Goal: Task Accomplishment & Management: Manage account settings

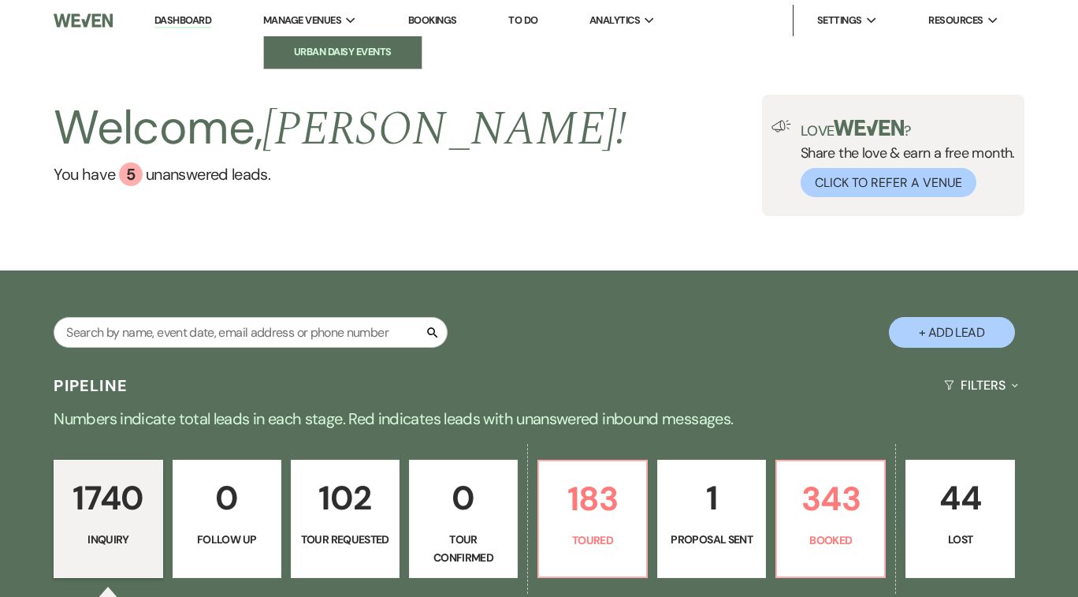
click at [351, 47] on li "Urban Daisy Events" at bounding box center [343, 52] width 142 height 16
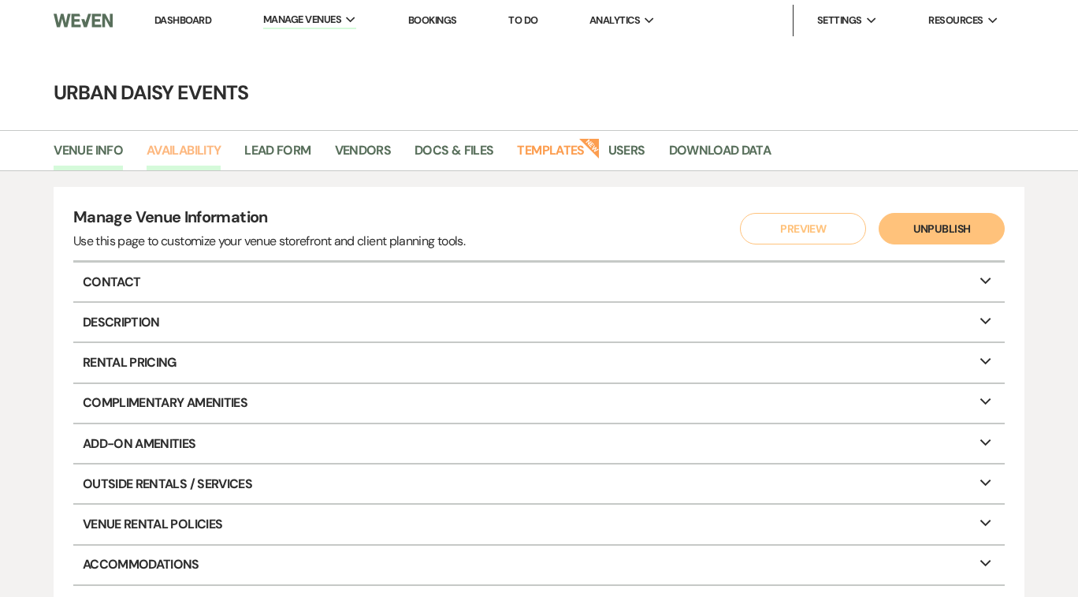
click at [199, 151] on link "Availability" at bounding box center [184, 155] width 74 height 30
select select "2"
select select "2026"
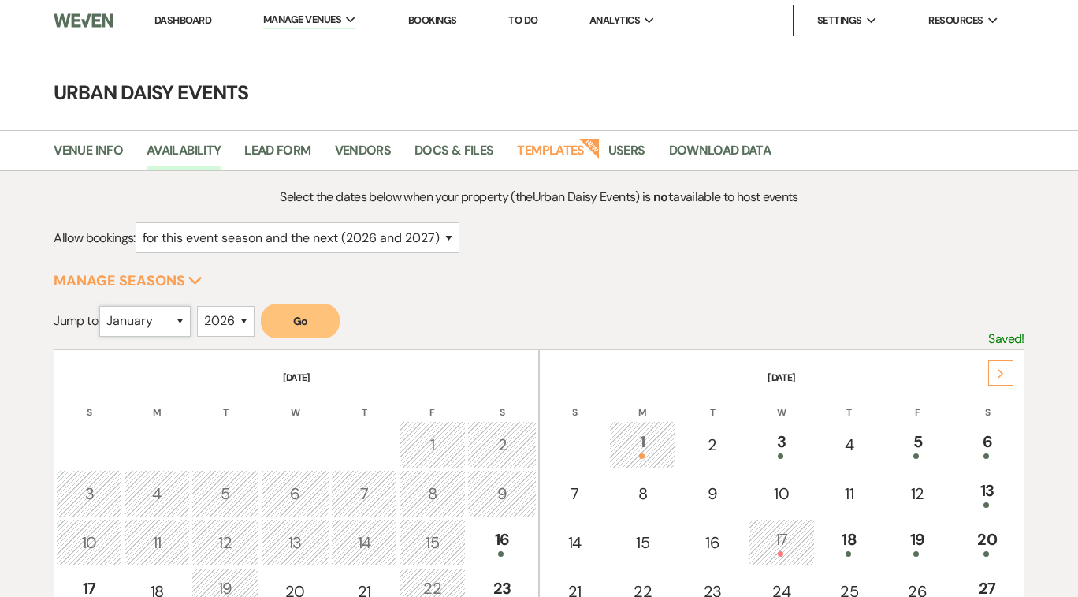
click at [183, 321] on select "January February March April May June July August September October November De…" at bounding box center [144, 321] width 91 height 31
select select "10"
click at [103, 306] on select "January February March April May June July August September October November De…" at bounding box center [144, 321] width 91 height 31
click at [251, 317] on select "2025 2026 2027 2028 2029" at bounding box center [226, 321] width 58 height 31
select select "2025"
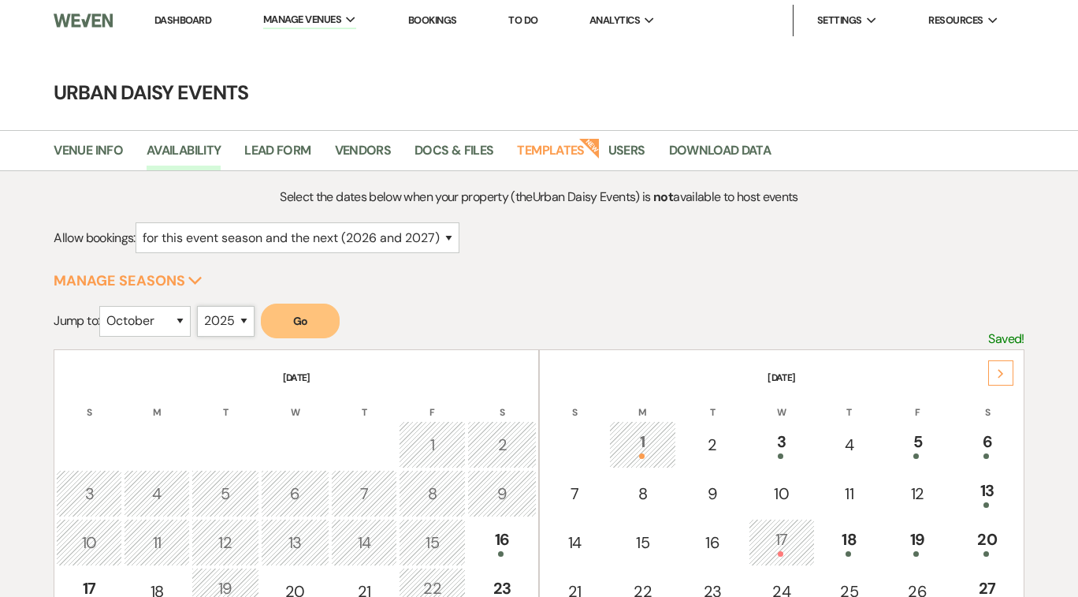
click at [201, 306] on select "2025 2026 2027 2028 2029" at bounding box center [226, 321] width 58 height 31
click at [296, 324] on button "Go" at bounding box center [300, 321] width 79 height 35
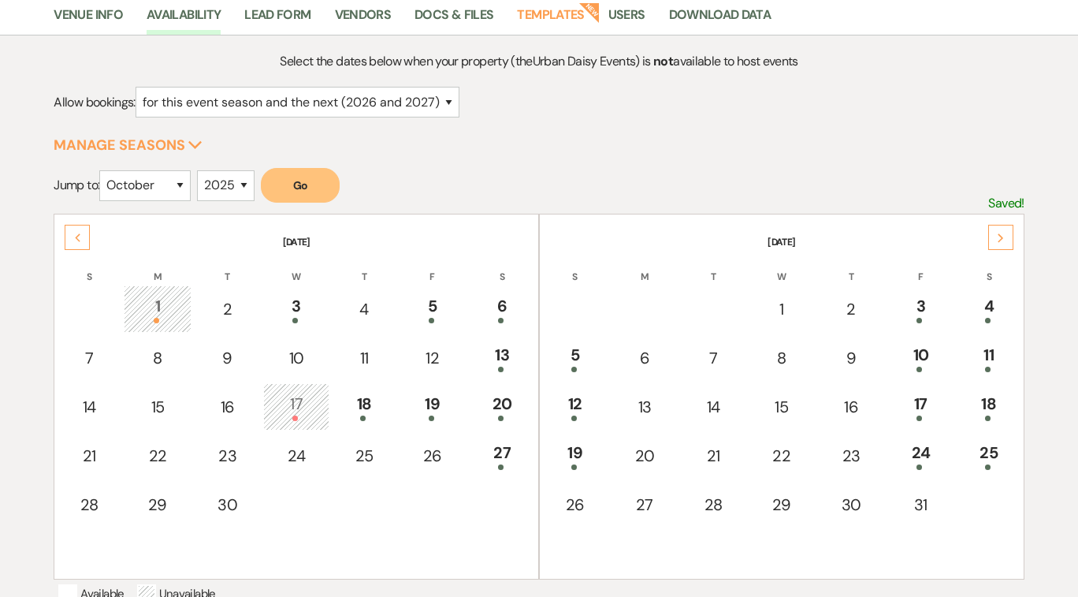
scroll to position [150, 0]
